Goal: Use online tool/utility: Utilize a website feature to perform a specific function

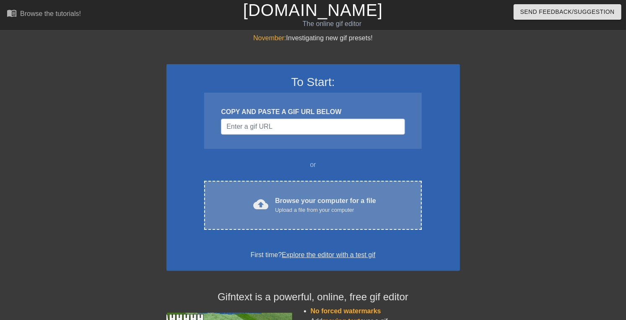
click at [293, 214] on div "Browse your computer for a file Upload a file from your computer" at bounding box center [325, 205] width 101 height 18
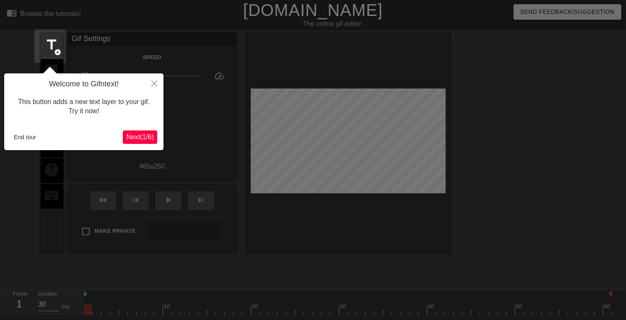
scroll to position [21, 0]
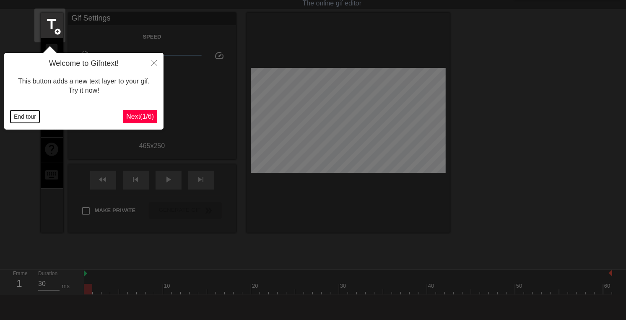
click at [27, 118] on button "End tour" at bounding box center [24, 116] width 29 height 13
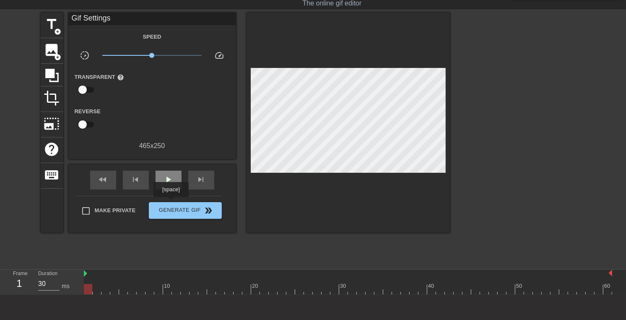
click at [171, 185] on span "play_arrow" at bounding box center [169, 179] width 10 height 10
click at [171, 185] on span "pause" at bounding box center [169, 179] width 10 height 10
click at [254, 289] on div at bounding box center [348, 289] width 528 height 10
click at [246, 290] on div at bounding box center [348, 289] width 528 height 10
click at [253, 290] on div at bounding box center [348, 289] width 528 height 10
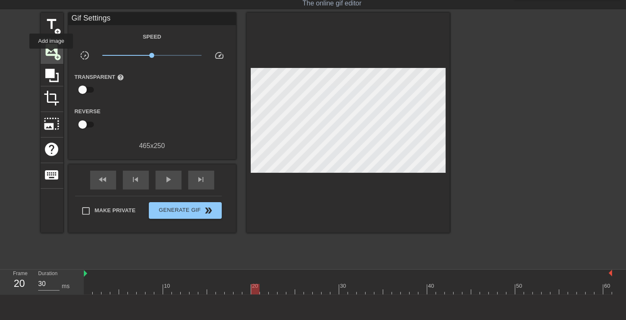
click at [51, 55] on span "image" at bounding box center [52, 50] width 16 height 16
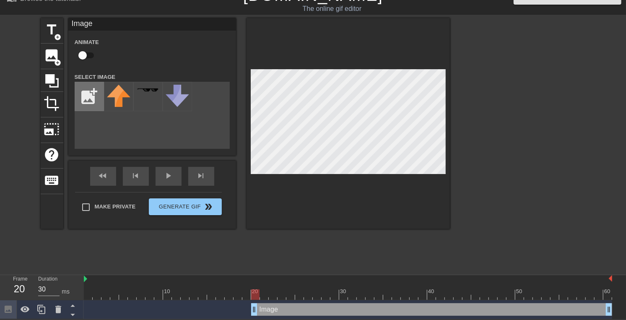
click at [83, 102] on input "file" at bounding box center [89, 96] width 29 height 29
type input "C:\fakepath\Jonny_007_cartoon-B.png"
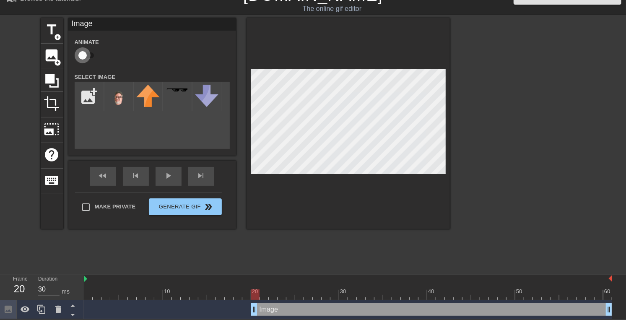
click at [88, 55] on input "checkbox" at bounding box center [83, 55] width 48 height 16
checkbox input "true"
click at [121, 105] on img at bounding box center [118, 98] width 23 height 27
click at [264, 293] on div at bounding box center [348, 294] width 528 height 10
click at [273, 294] on div at bounding box center [348, 294] width 528 height 10
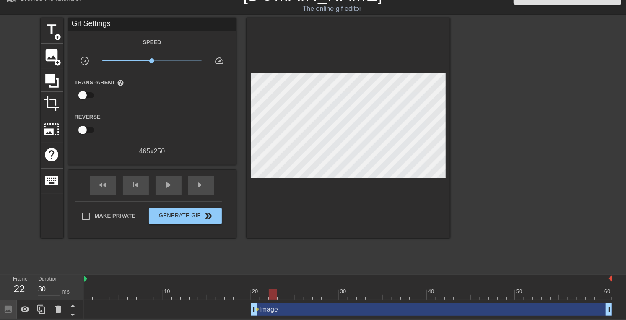
click at [397, 69] on div at bounding box center [348, 128] width 203 height 220
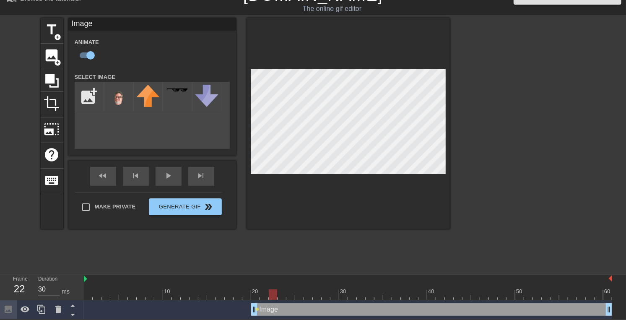
click at [253, 293] on div at bounding box center [348, 294] width 528 height 10
click at [86, 99] on input "file" at bounding box center [89, 96] width 29 height 29
click at [59, 308] on icon at bounding box center [58, 310] width 6 height 8
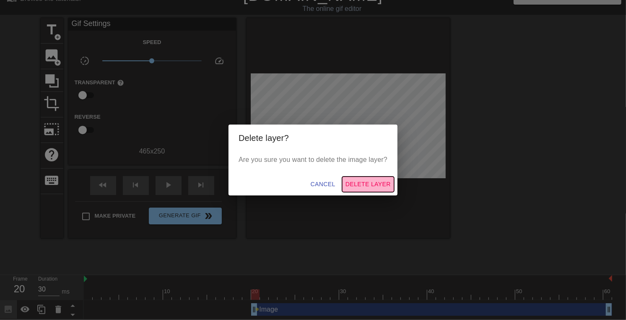
click at [366, 187] on span "Delete Layer" at bounding box center [368, 184] width 45 height 10
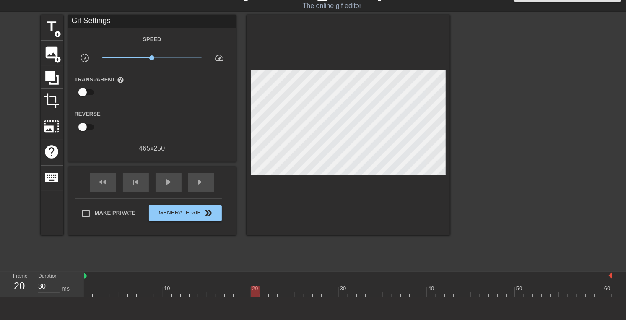
click at [247, 295] on div at bounding box center [348, 291] width 528 height 10
click at [256, 295] on div at bounding box center [348, 291] width 528 height 10
click at [55, 57] on span "add_circle" at bounding box center [58, 59] width 7 height 7
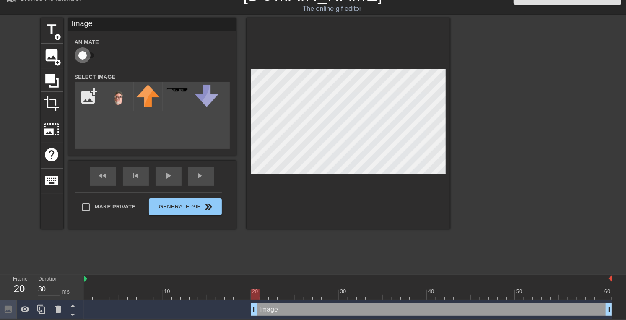
click at [88, 60] on input "checkbox" at bounding box center [83, 55] width 48 height 16
checkbox input "true"
click at [91, 99] on input "file" at bounding box center [89, 96] width 29 height 29
type input "C:\fakepath\Jonny_007_cartoon-B.png"
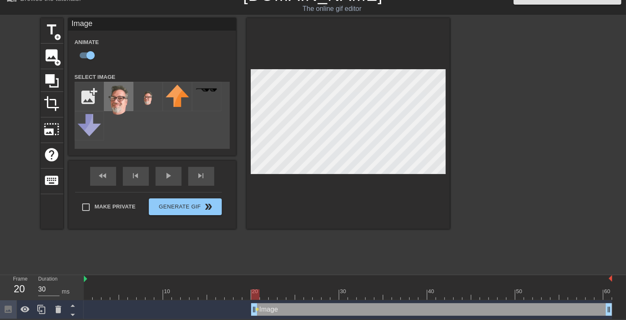
click at [125, 104] on img at bounding box center [118, 100] width 23 height 31
click at [266, 294] on div at bounding box center [348, 294] width 528 height 10
click at [273, 294] on div at bounding box center [348, 294] width 528 height 10
click at [280, 293] on div at bounding box center [348, 294] width 528 height 10
click at [291, 292] on div at bounding box center [348, 294] width 528 height 10
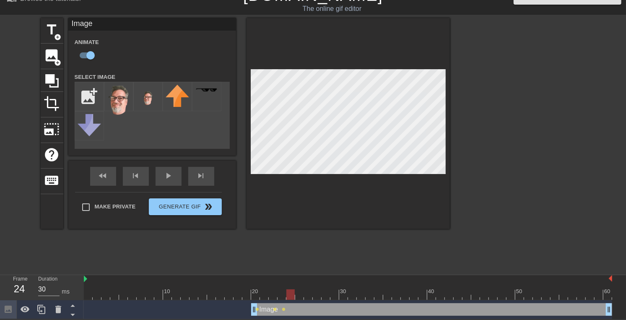
click at [299, 294] on div at bounding box center [348, 294] width 528 height 10
click at [395, 69] on div at bounding box center [348, 123] width 203 height 211
click at [306, 293] on div at bounding box center [348, 294] width 528 height 10
click at [317, 294] on div at bounding box center [348, 294] width 528 height 10
click at [324, 294] on div at bounding box center [348, 294] width 528 height 10
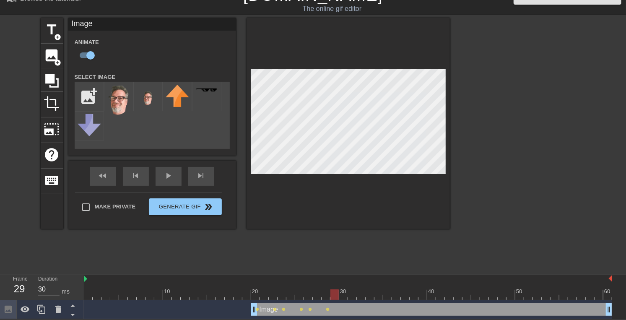
click at [334, 294] on div at bounding box center [348, 294] width 528 height 10
click at [343, 296] on div at bounding box center [348, 294] width 528 height 10
click at [353, 293] on div at bounding box center [348, 294] width 528 height 10
click at [359, 296] on div at bounding box center [348, 294] width 528 height 10
click at [373, 290] on div at bounding box center [348, 294] width 528 height 10
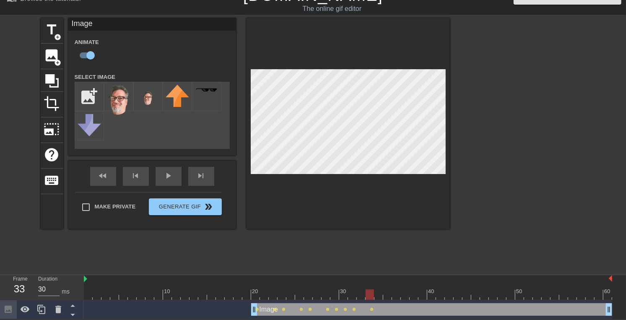
click at [390, 69] on div at bounding box center [348, 123] width 203 height 211
click at [380, 296] on div at bounding box center [348, 294] width 528 height 10
click at [388, 294] on div at bounding box center [348, 294] width 528 height 10
click at [394, 292] on div at bounding box center [348, 294] width 528 height 10
click at [403, 296] on div at bounding box center [348, 294] width 528 height 10
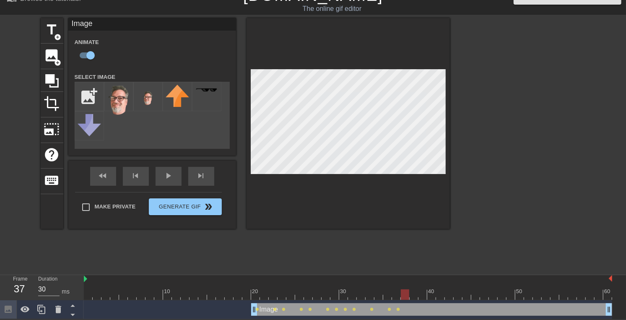
click at [413, 294] on div at bounding box center [348, 294] width 528 height 10
click at [423, 294] on div at bounding box center [348, 294] width 528 height 10
click at [431, 290] on div at bounding box center [348, 294] width 528 height 10
click at [437, 292] on div at bounding box center [348, 294] width 528 height 10
click at [449, 295] on div at bounding box center [348, 294] width 528 height 10
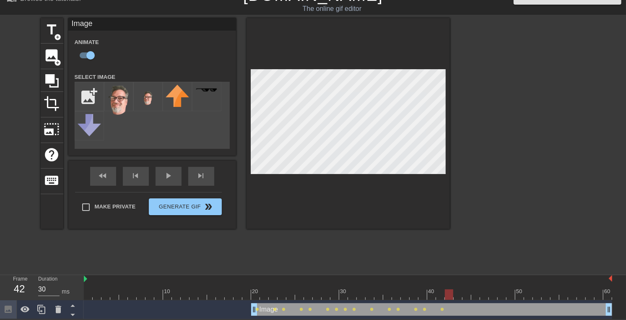
click at [459, 293] on div at bounding box center [348, 294] width 528 height 10
click at [467, 296] on div at bounding box center [348, 294] width 528 height 10
click at [473, 295] on div at bounding box center [348, 294] width 528 height 10
click at [388, 68] on div at bounding box center [348, 123] width 203 height 211
click at [484, 296] on div at bounding box center [348, 294] width 528 height 10
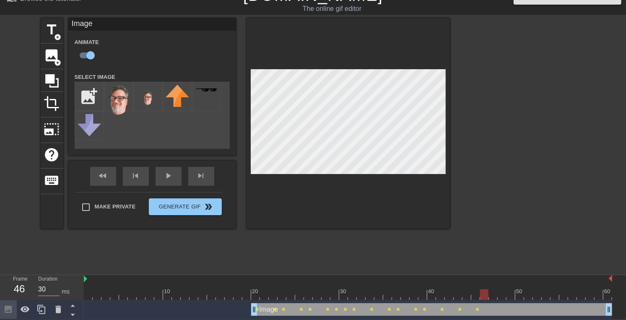
click at [492, 295] on div at bounding box center [348, 294] width 528 height 10
click at [502, 296] on div at bounding box center [348, 294] width 528 height 10
click at [510, 295] on div at bounding box center [348, 294] width 528 height 10
click at [388, 69] on div at bounding box center [348, 123] width 203 height 211
click at [518, 295] on div at bounding box center [348, 294] width 528 height 10
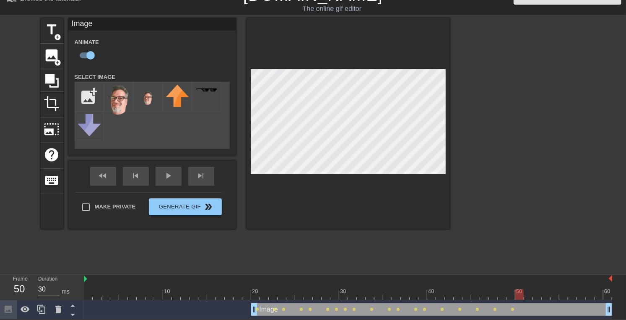
click at [528, 296] on div at bounding box center [348, 294] width 528 height 10
click at [536, 294] on div at bounding box center [348, 294] width 528 height 10
click at [526, 294] on div at bounding box center [348, 294] width 528 height 10
click at [539, 294] on div at bounding box center [348, 294] width 528 height 10
click at [544, 294] on div at bounding box center [348, 294] width 528 height 10
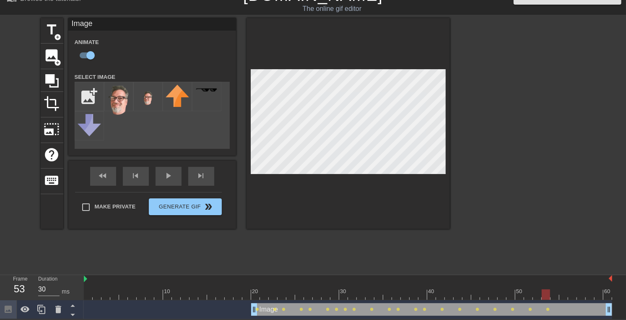
click at [556, 293] on div at bounding box center [348, 294] width 528 height 10
click at [562, 293] on div at bounding box center [348, 294] width 528 height 10
click at [571, 293] on div at bounding box center [348, 294] width 528 height 10
click at [581, 295] on div at bounding box center [348, 294] width 528 height 10
click at [589, 294] on div at bounding box center [348, 294] width 528 height 10
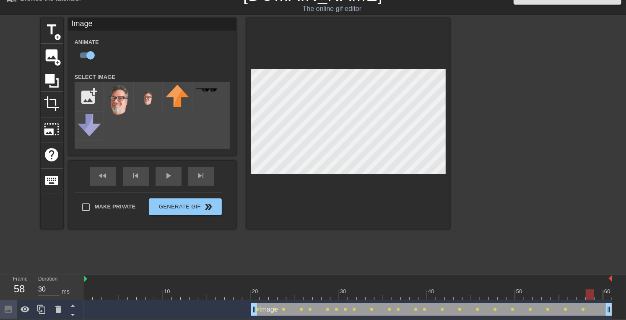
click at [597, 294] on div at bounding box center [348, 294] width 528 height 10
click at [390, 68] on div at bounding box center [348, 123] width 203 height 211
click at [608, 296] on div at bounding box center [348, 294] width 528 height 10
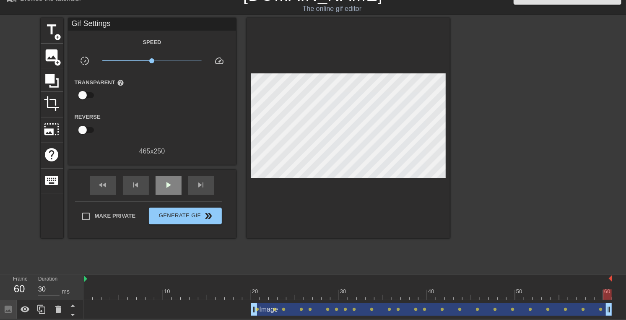
click at [174, 186] on div "Gif Settings Speed slow_motion_video x1.00 speed Transparent help Reverse 465 x…" at bounding box center [152, 128] width 168 height 220
click at [166, 190] on span "play_arrow" at bounding box center [169, 185] width 10 height 10
click at [389, 289] on div at bounding box center [348, 294] width 528 height 10
click at [395, 295] on div at bounding box center [348, 294] width 528 height 10
click at [404, 296] on div at bounding box center [348, 294] width 528 height 10
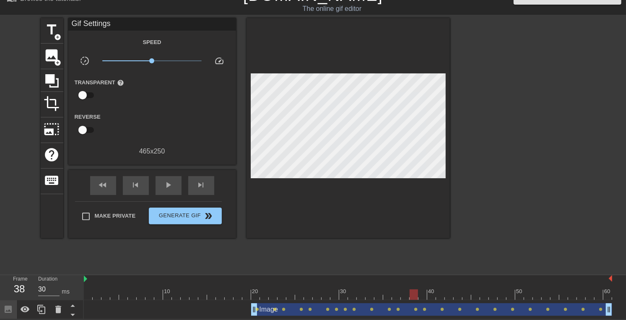
click at [414, 291] on div at bounding box center [348, 294] width 528 height 10
click at [419, 294] on div at bounding box center [348, 294] width 528 height 10
click at [431, 294] on div at bounding box center [348, 294] width 528 height 10
click at [440, 294] on div at bounding box center [348, 294] width 528 height 10
click at [451, 291] on div at bounding box center [348, 294] width 528 height 10
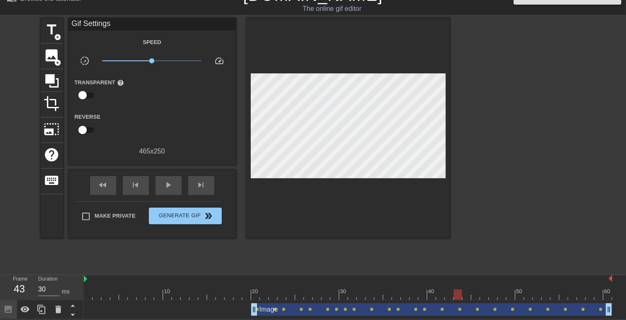
click at [456, 291] on div at bounding box center [348, 294] width 528 height 10
click at [468, 293] on div at bounding box center [348, 294] width 528 height 10
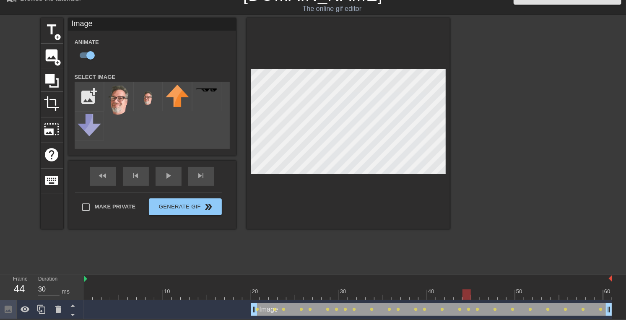
click at [475, 297] on div "10 20 30 40 50 60" at bounding box center [348, 287] width 528 height 25
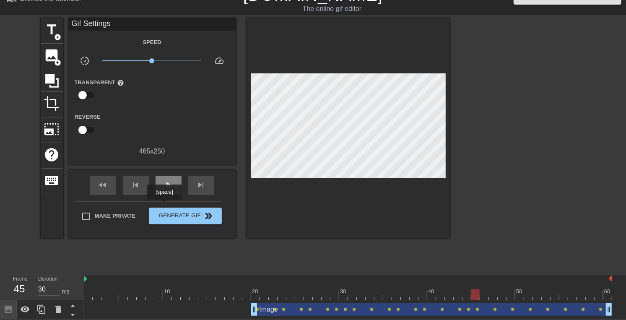
click at [164, 190] on span "play_arrow" at bounding box center [169, 185] width 10 height 10
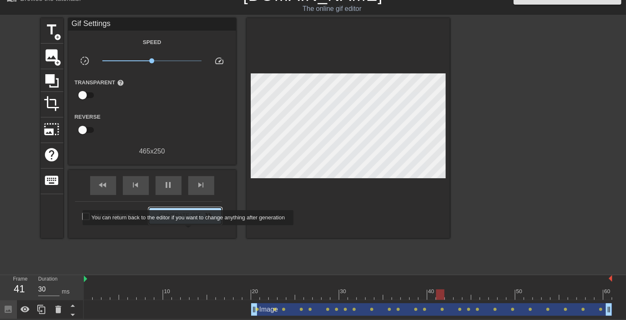
click at [190, 221] on span "Generate Gif double_arrow" at bounding box center [185, 216] width 66 height 10
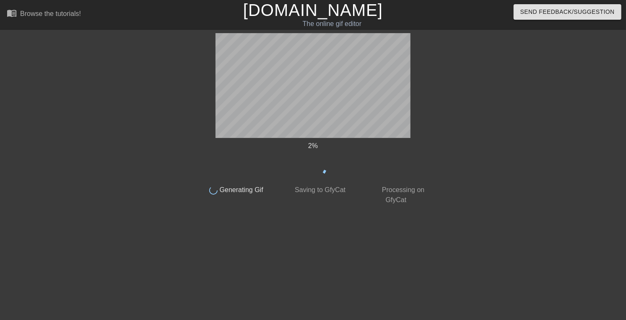
scroll to position [0, 0]
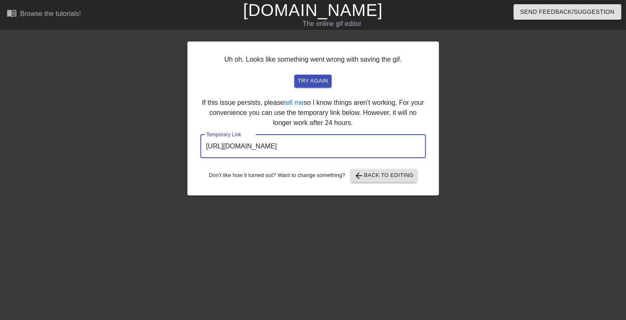
click at [226, 158] on input "[URL][DOMAIN_NAME]" at bounding box center [313, 146] width 226 height 23
